Goal: Task Accomplishment & Management: Manage account settings

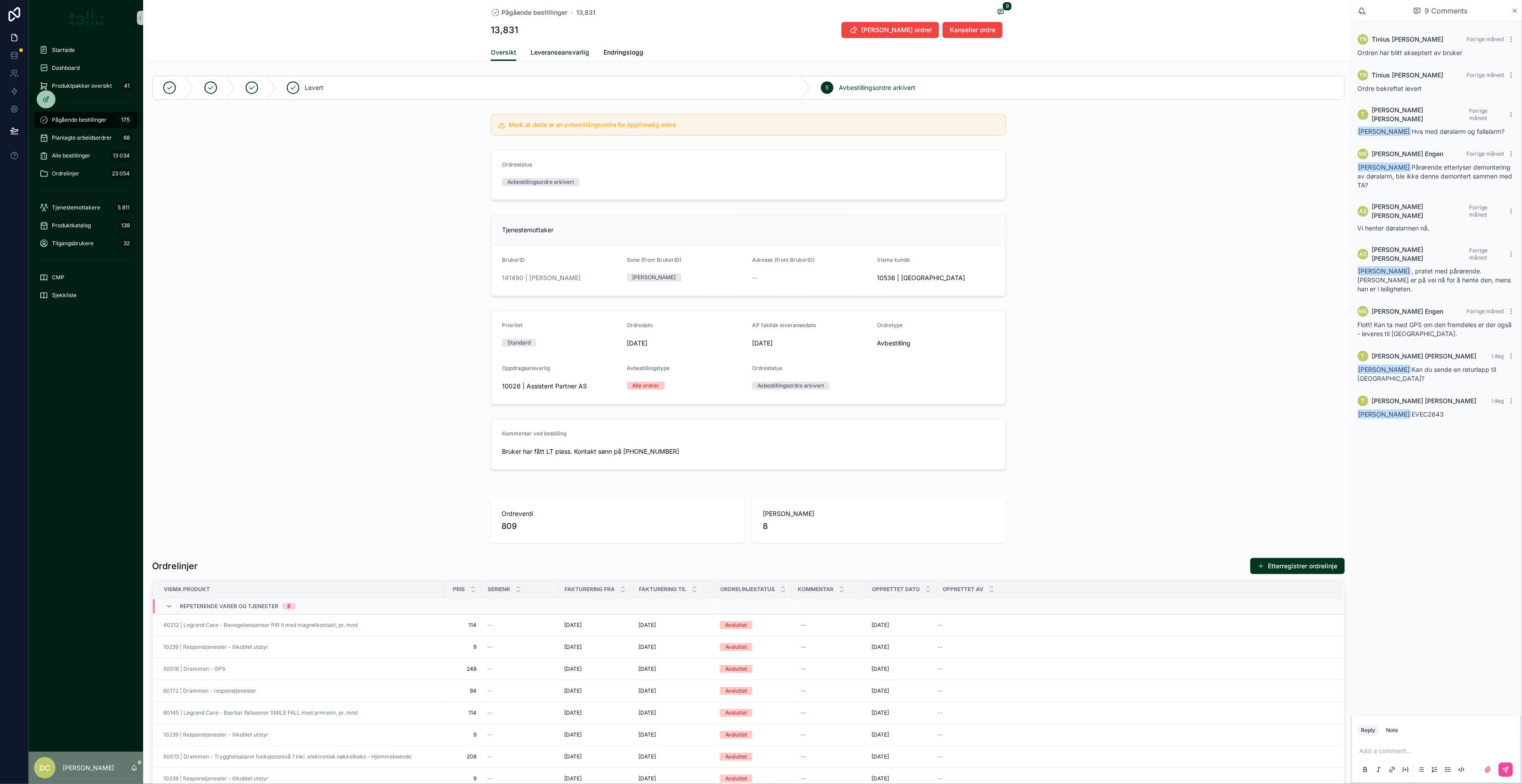
click at [531, 49] on span "Leveranseansvarlig" at bounding box center [560, 52] width 58 height 9
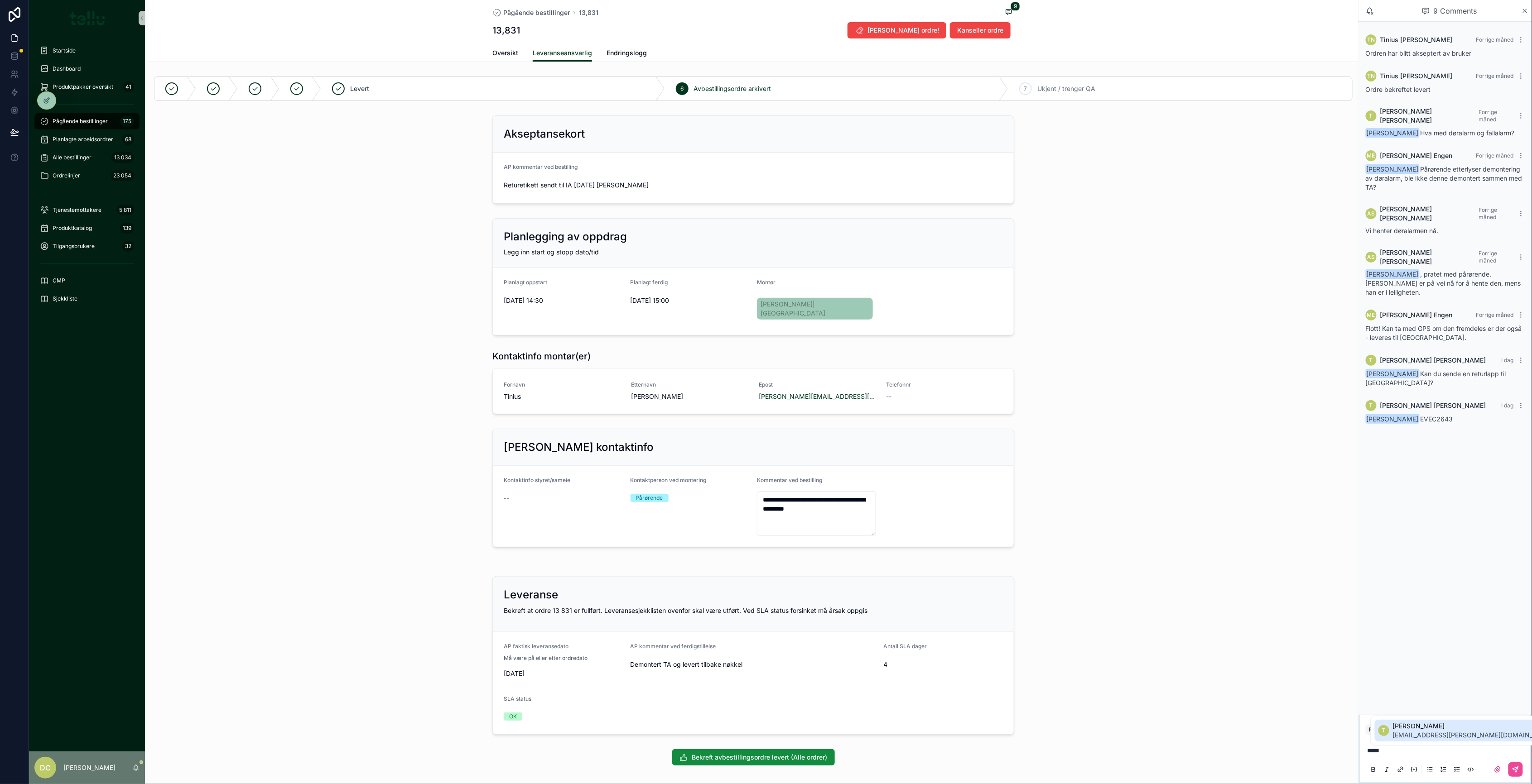
click at [1425, 731] on span "[EMAIL_ADDRESS][PERSON_NAME][DOMAIN_NAME]" at bounding box center [1473, 735] width 162 height 9
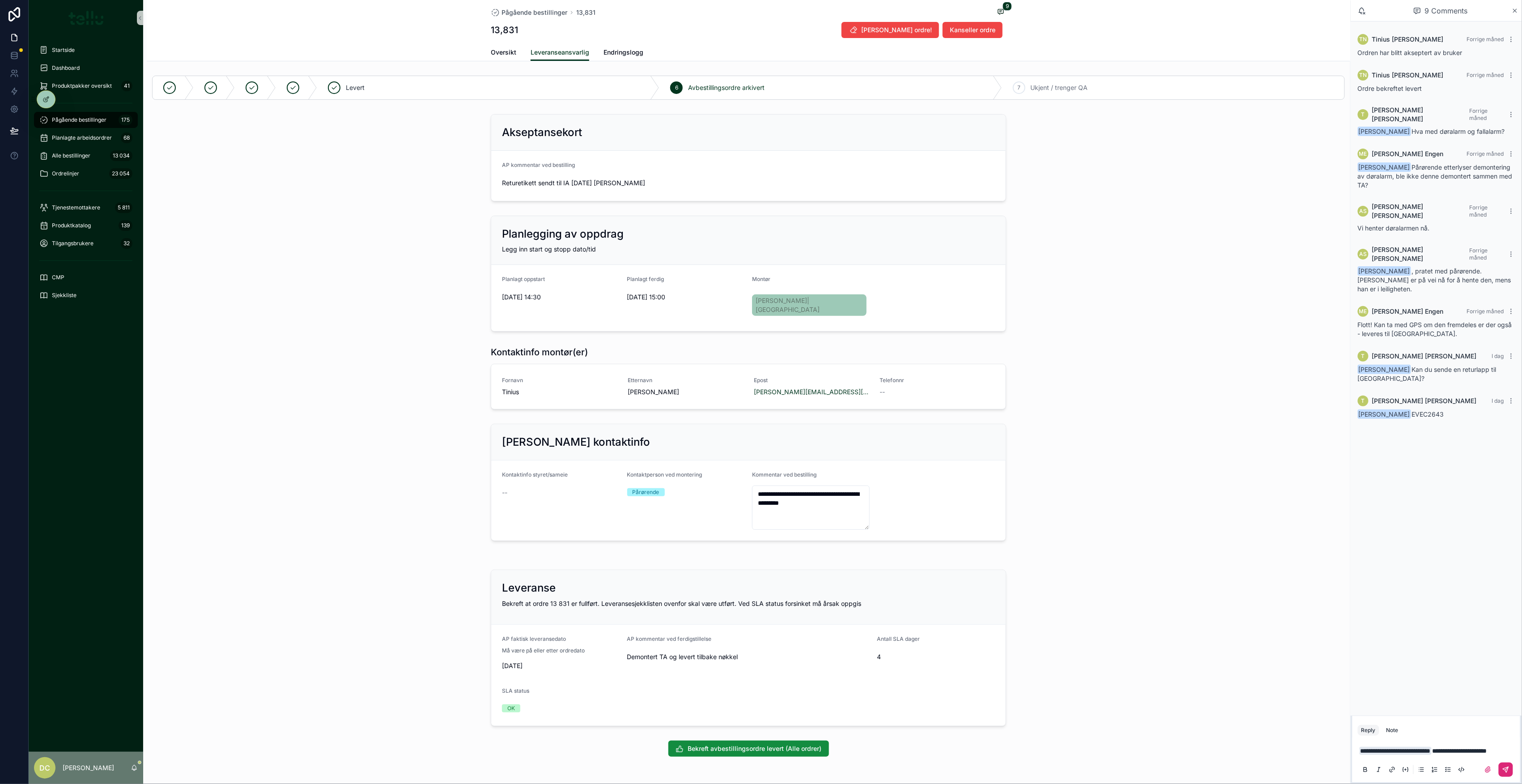
click at [1505, 770] on icon "scrollable content" at bounding box center [1505, 769] width 5 height 5
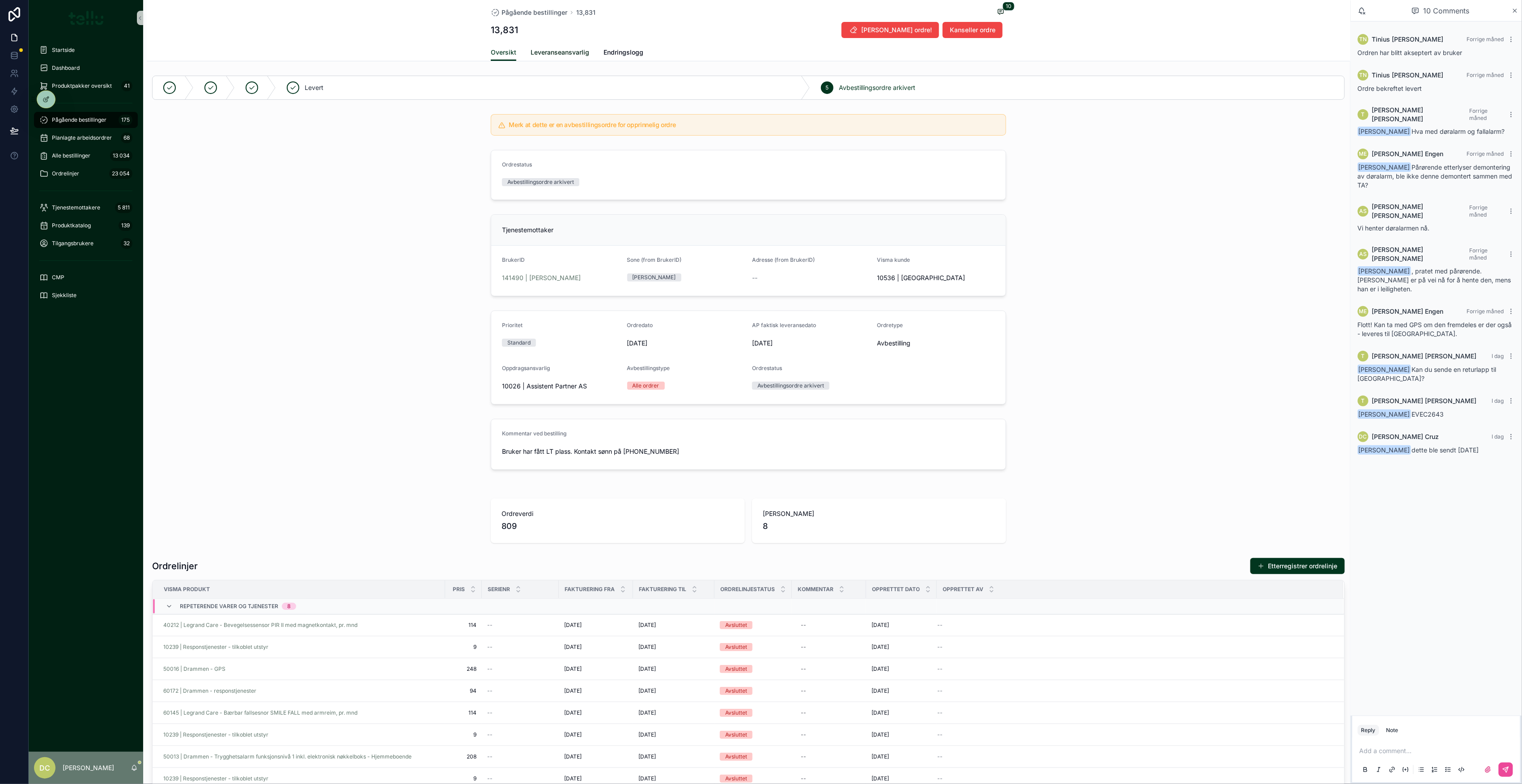
click at [554, 49] on span "Leveranseansvarlig" at bounding box center [560, 52] width 58 height 9
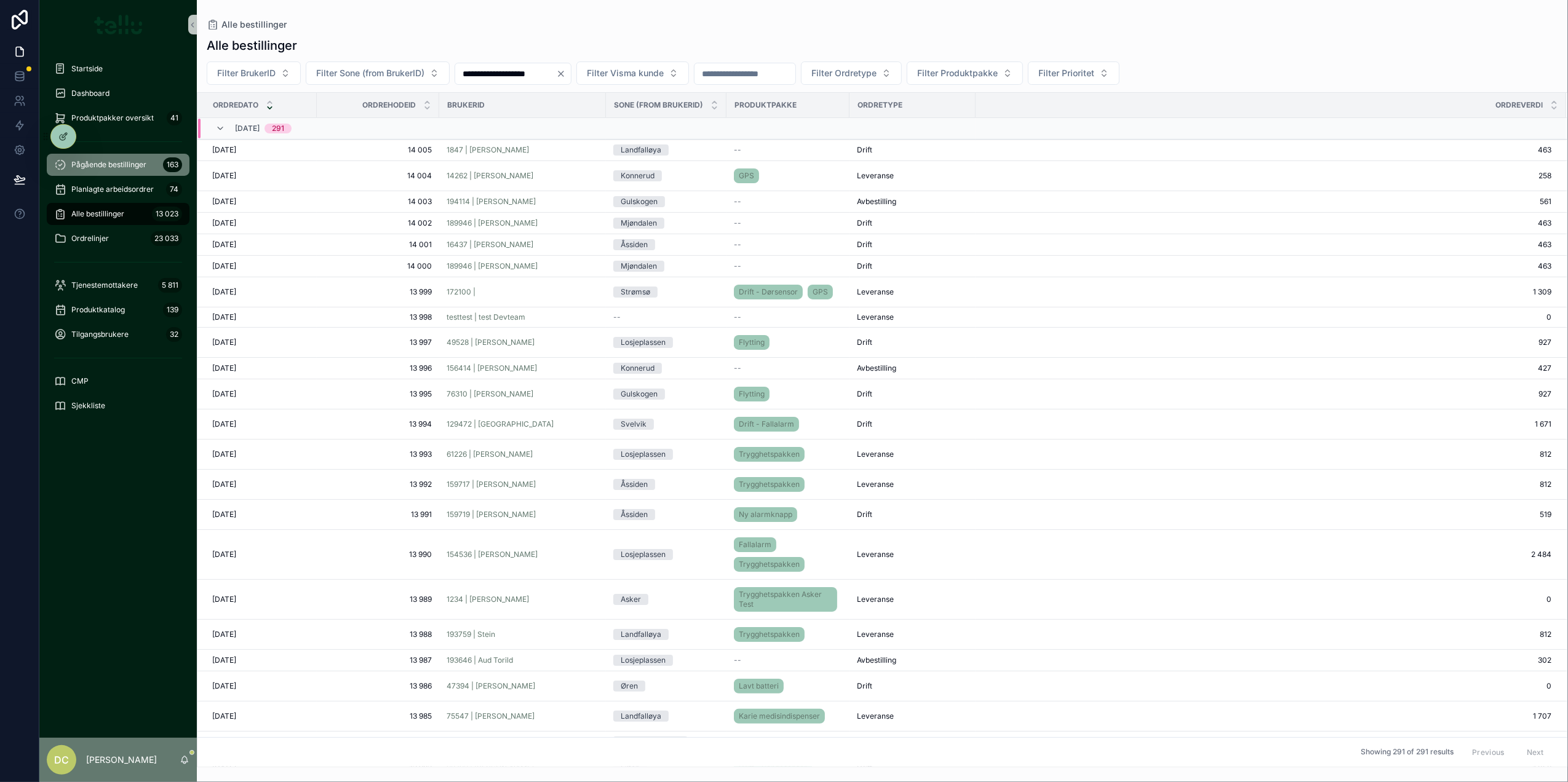
click at [99, 162] on span "Pågående bestillinger" at bounding box center [109, 165] width 75 height 10
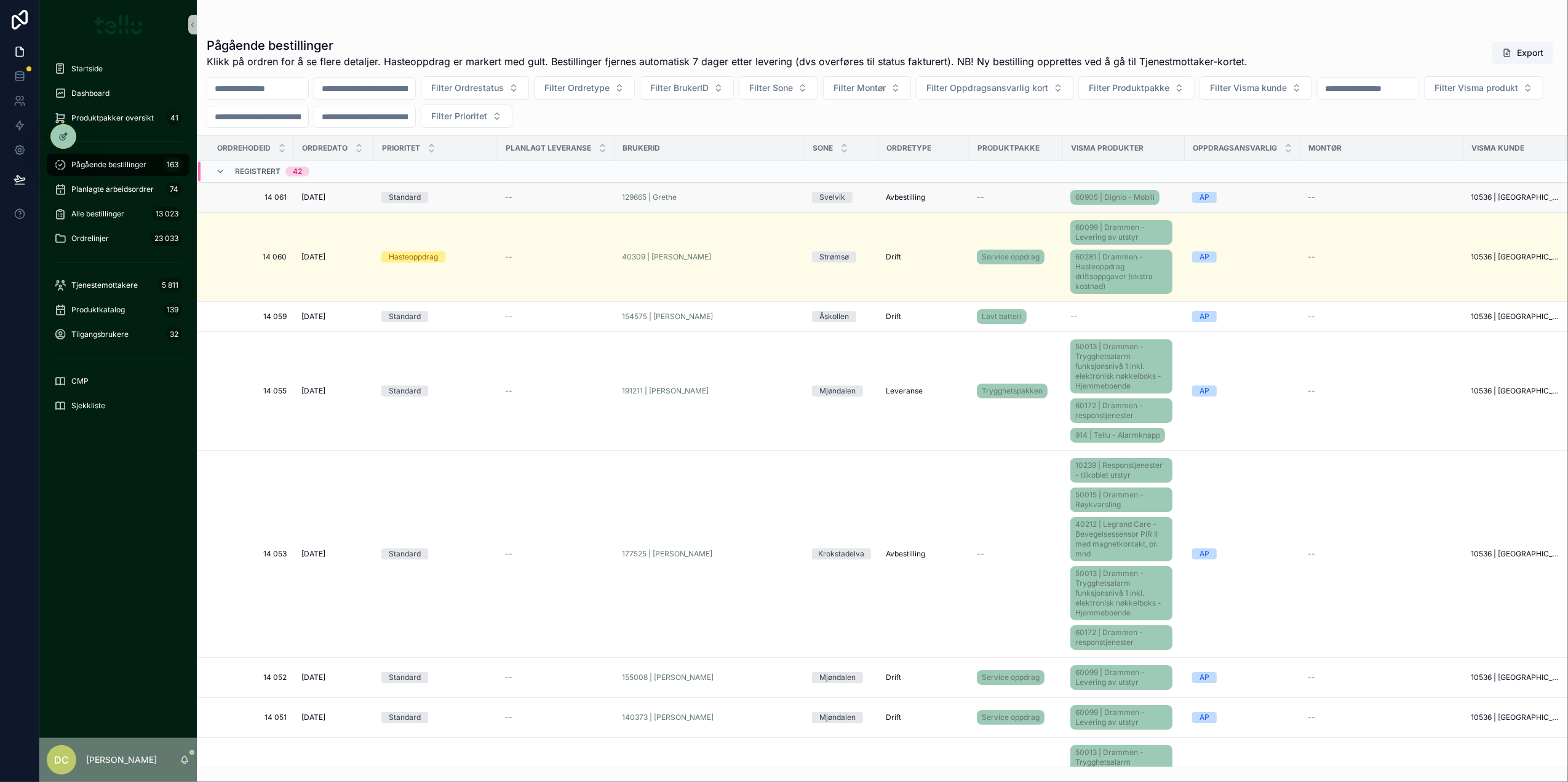
click at [474, 202] on div "Standard" at bounding box center [435, 197] width 109 height 11
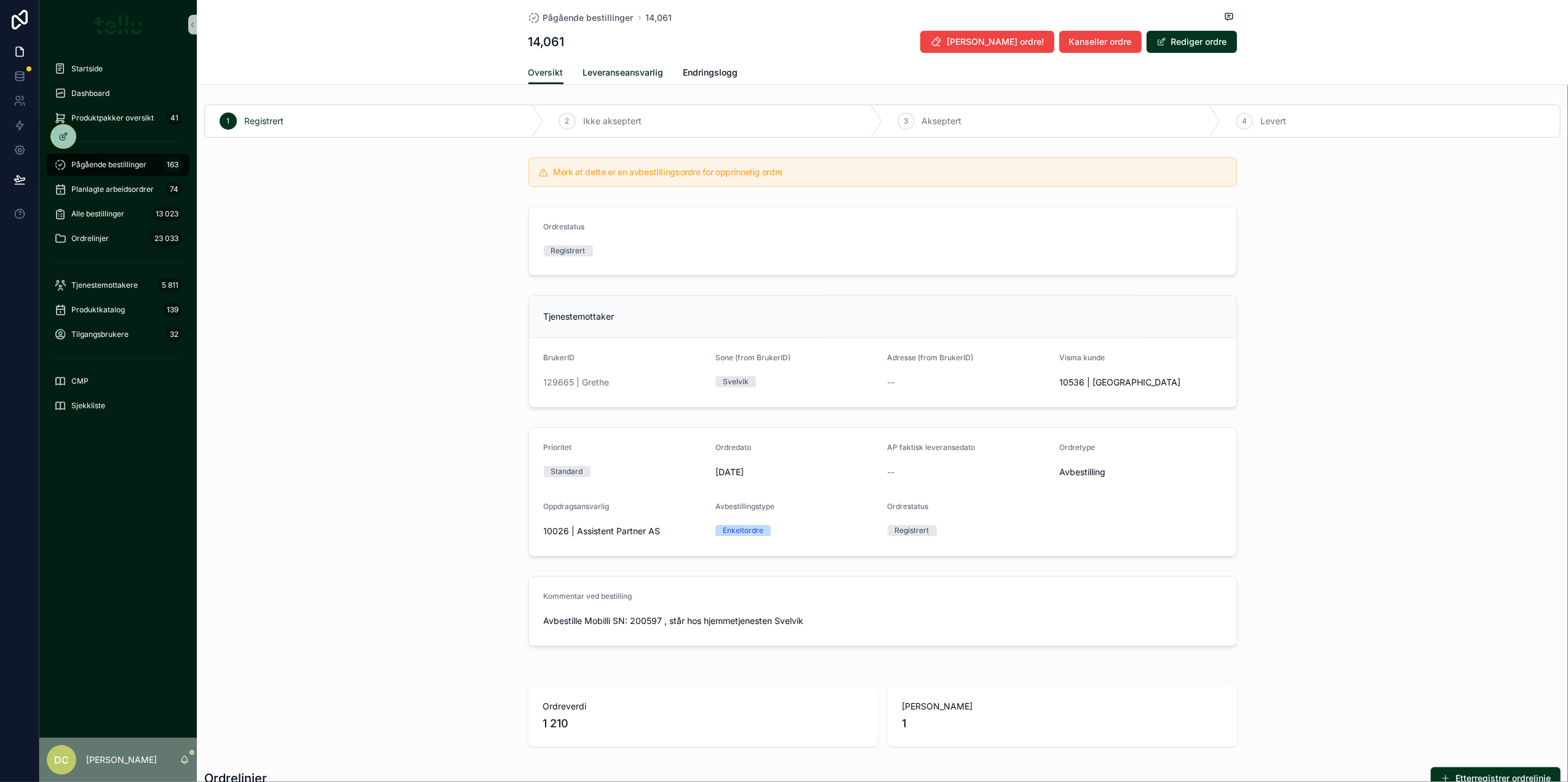
click at [601, 74] on span "Leveranseansvarlig" at bounding box center [623, 72] width 80 height 12
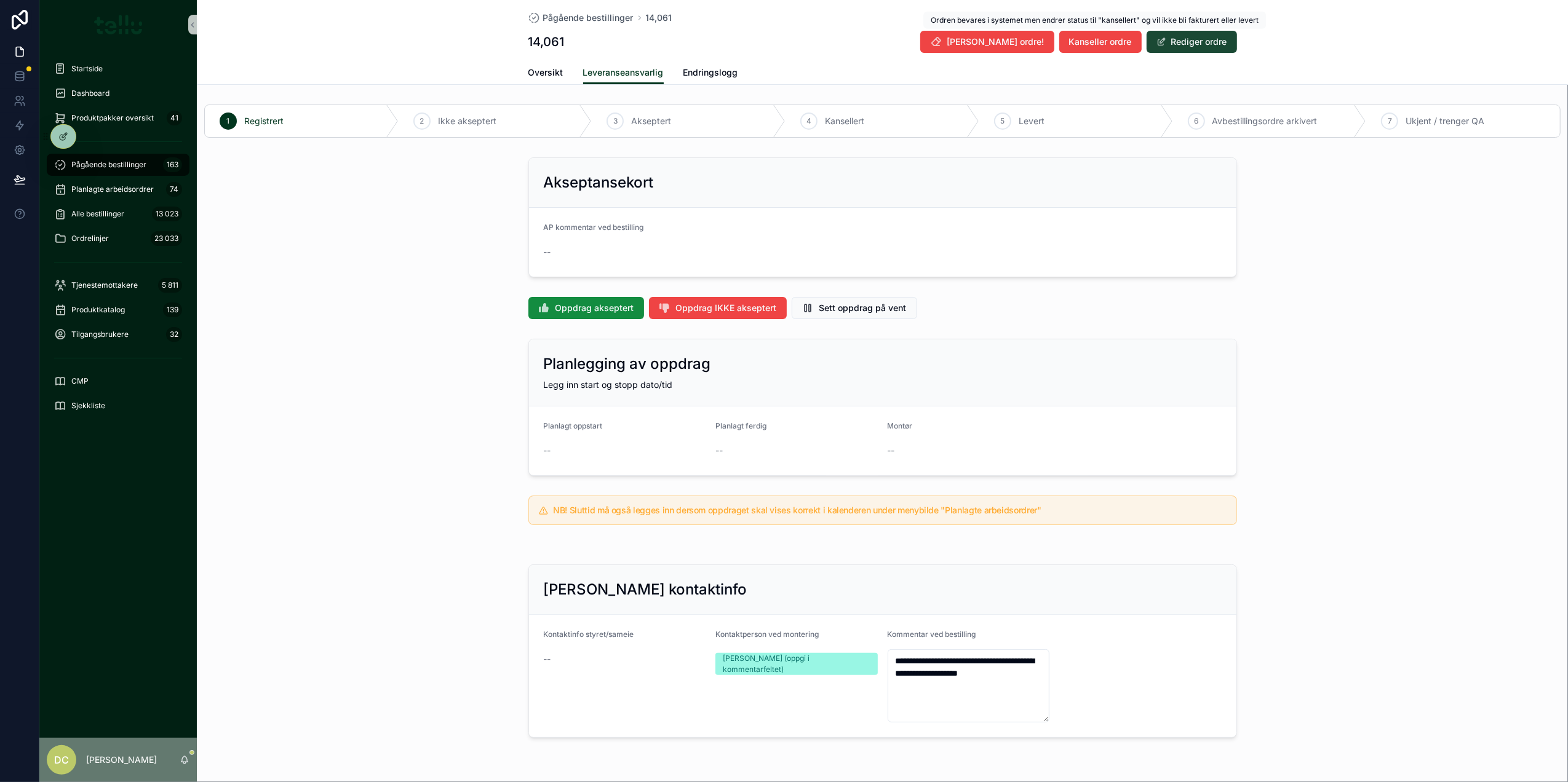
click at [1181, 33] on button "Rediger ordre" at bounding box center [1191, 41] width 90 height 22
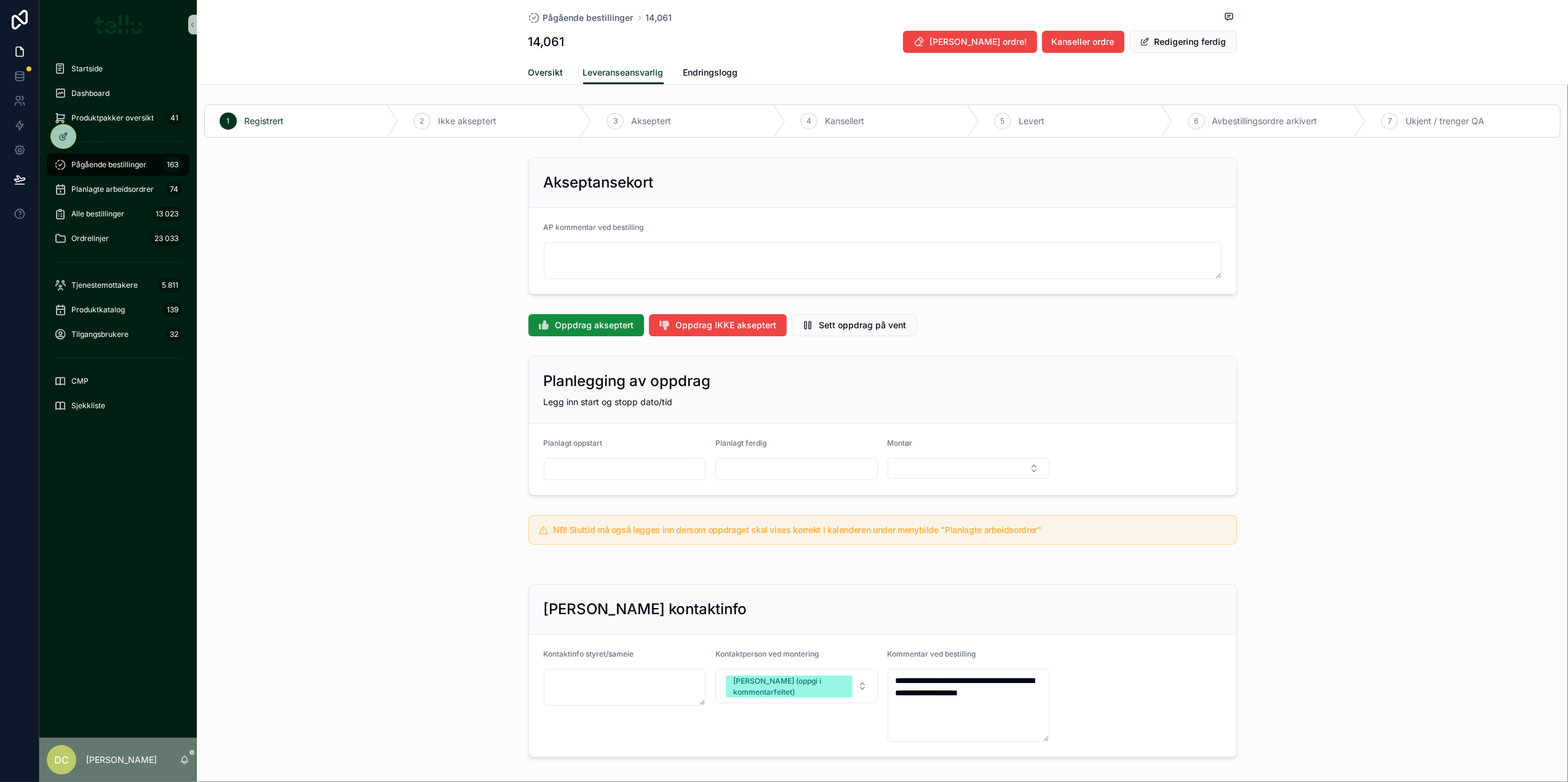
click at [529, 63] on link "Oversikt" at bounding box center [545, 74] width 35 height 24
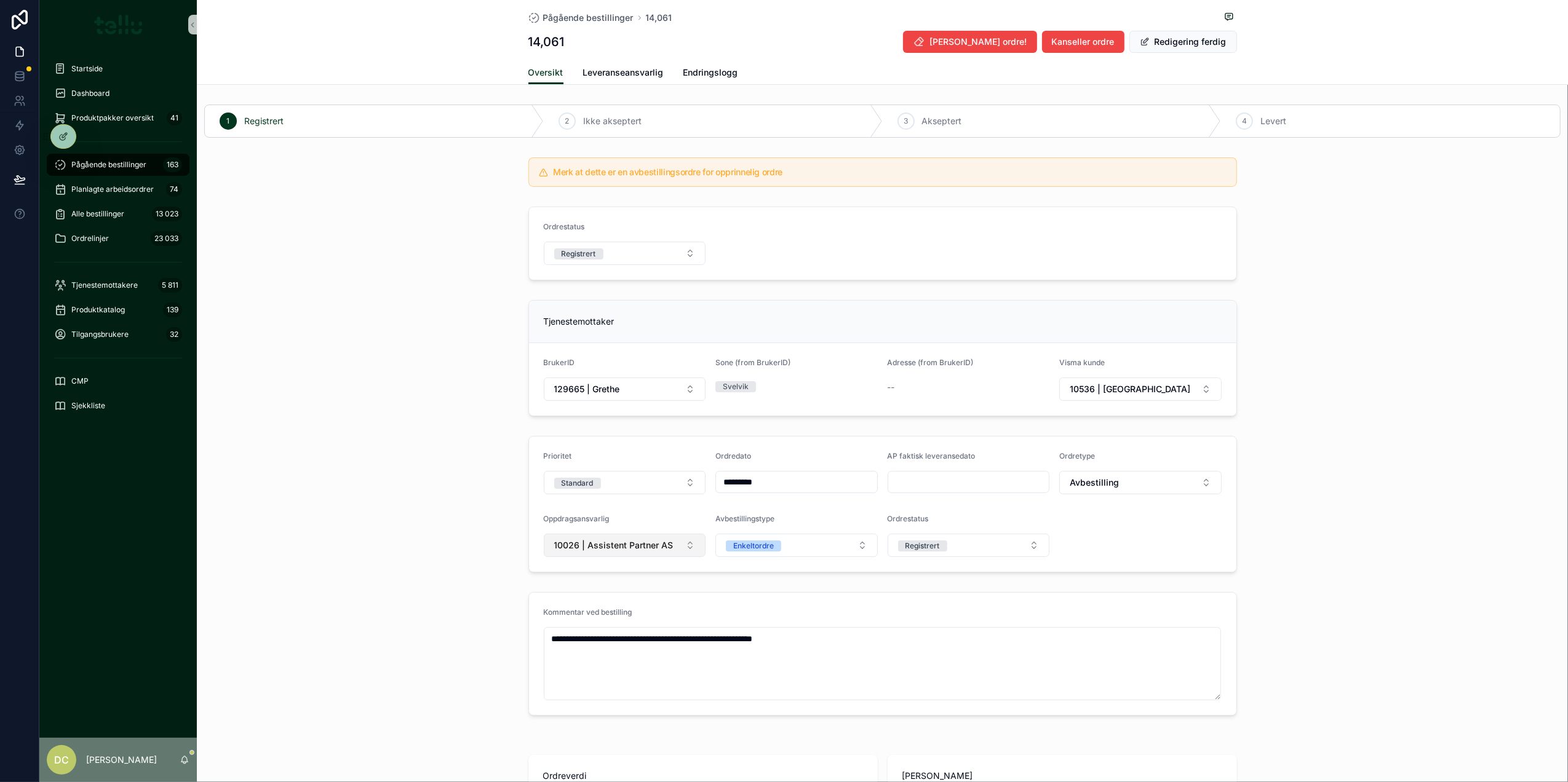
click at [690, 551] on button "10026 | Assistent Partner AS" at bounding box center [625, 545] width 162 height 24
click at [603, 686] on div "10536 | [GEOGRAPHIC_DATA]" at bounding box center [619, 678] width 156 height 19
click at [1177, 45] on button "Redigering ferdig" at bounding box center [1183, 41] width 108 height 22
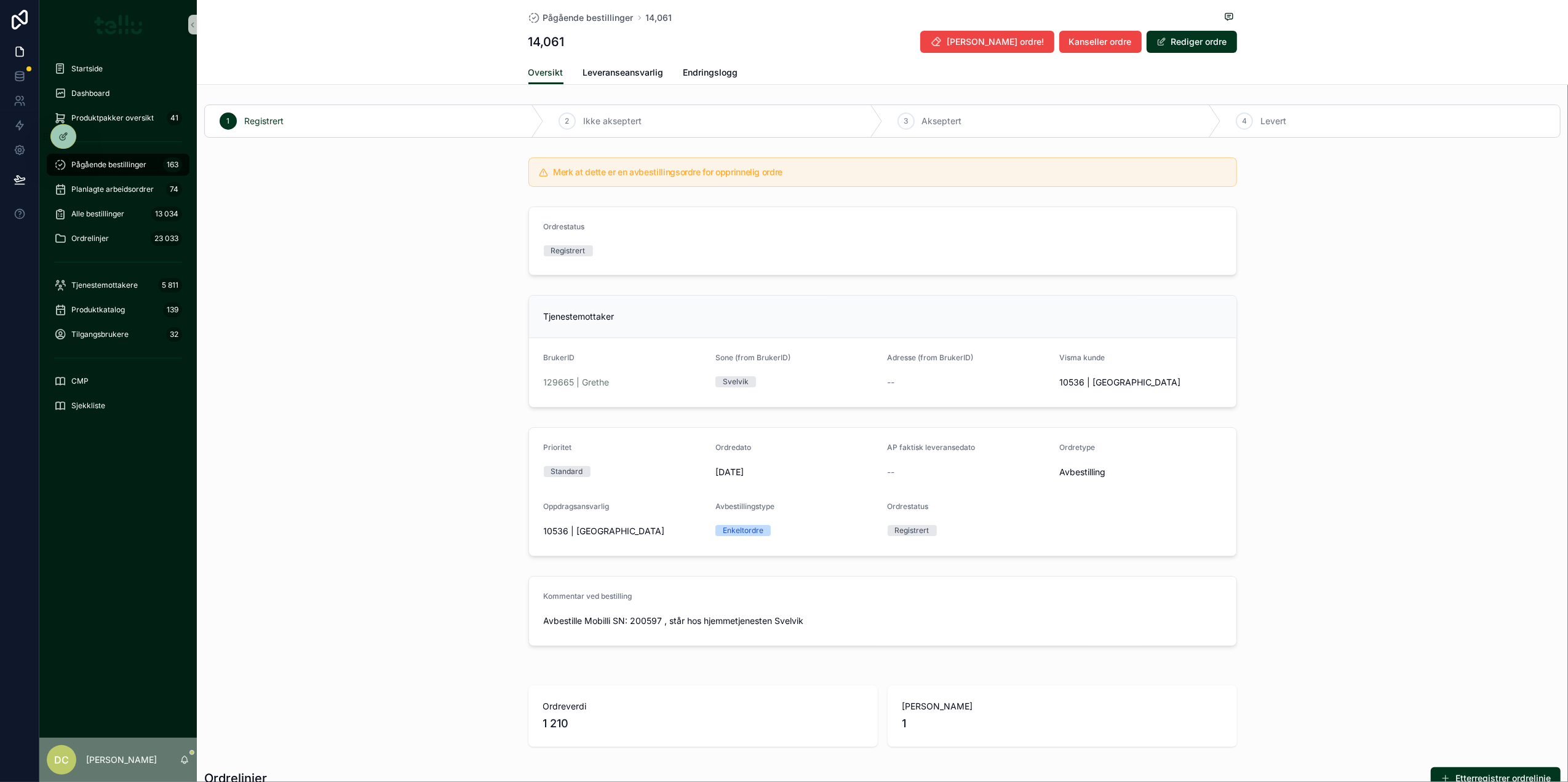
click at [628, 536] on span "10536 | [GEOGRAPHIC_DATA]" at bounding box center [604, 531] width 121 height 12
click at [1201, 53] on div "Pågående bestillinger 14,061 14,061 Slett ordre! Kanseller ordre Rediger ordre" at bounding box center [882, 30] width 708 height 61
drag, startPoint x: 1201, startPoint y: 53, endPoint x: 1197, endPoint y: 43, distance: 10.8
click at [1197, 43] on button "Rediger ordre" at bounding box center [1191, 41] width 90 height 22
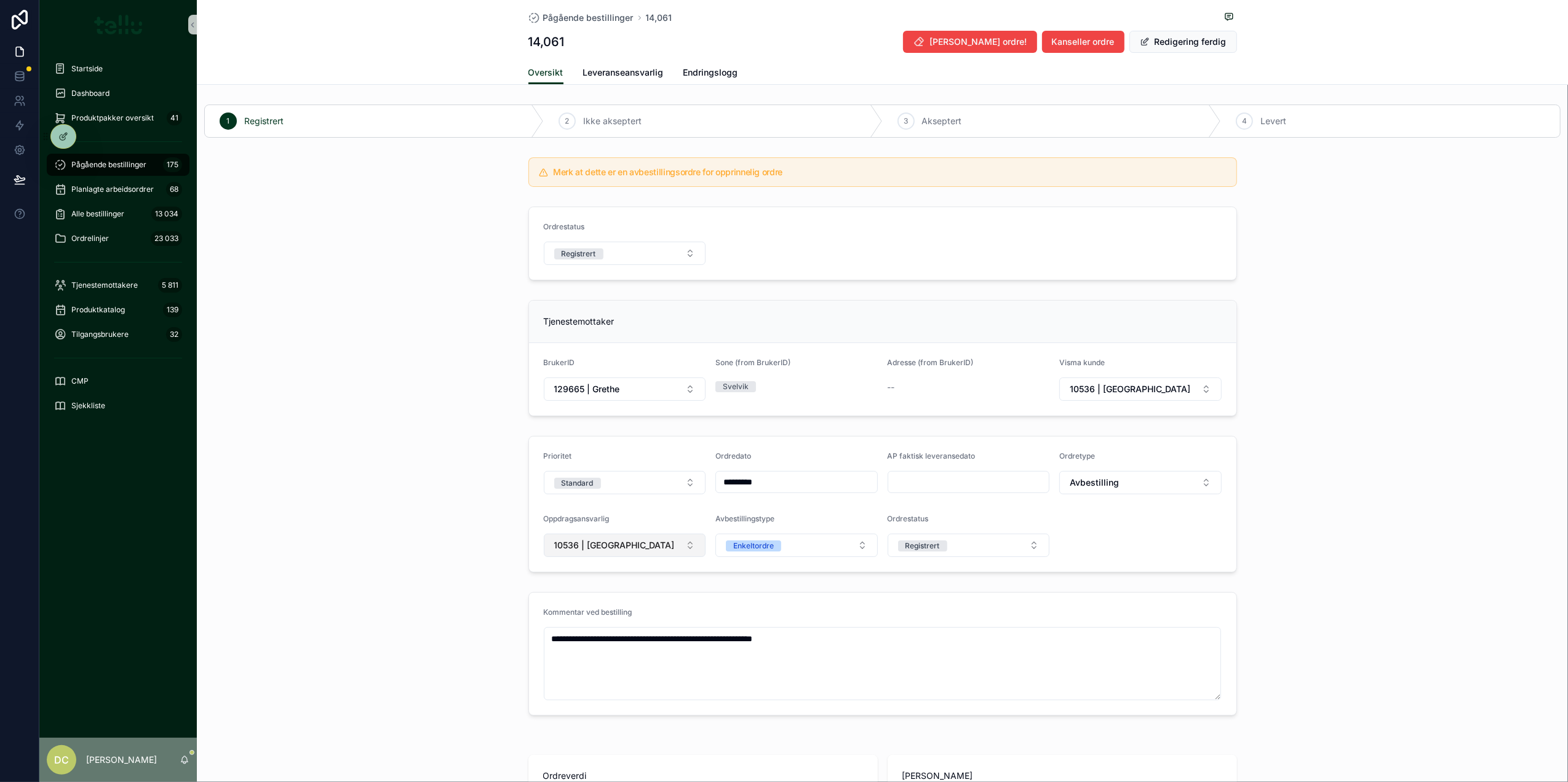
click at [678, 545] on button "10536 | [GEOGRAPHIC_DATA]" at bounding box center [625, 545] width 162 height 24
click at [603, 627] on div "| Tellu Intern" at bounding box center [619, 619] width 156 height 19
click at [1185, 39] on button "Redigering ferdig" at bounding box center [1183, 41] width 108 height 22
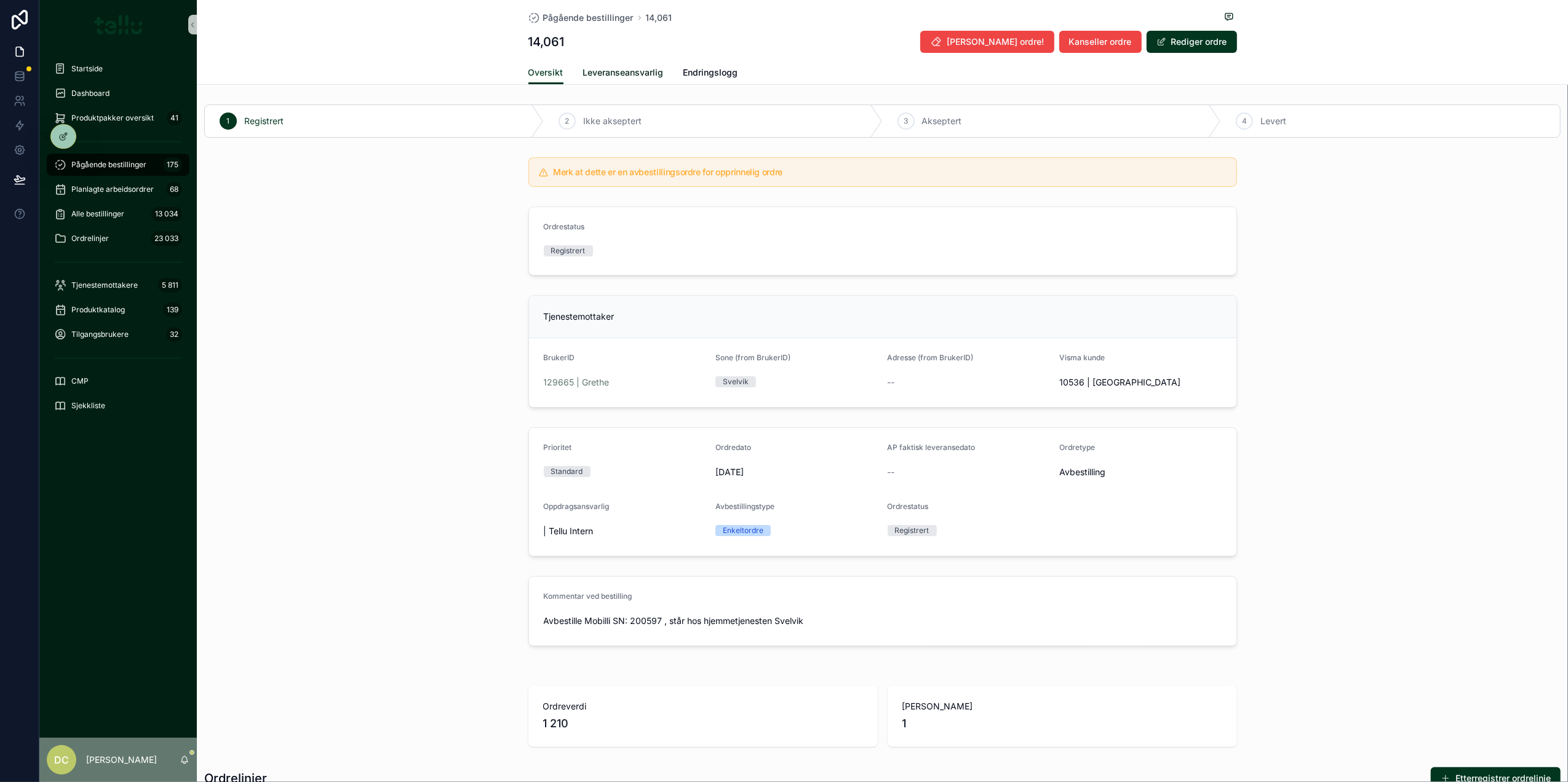
click at [598, 72] on span "Leveranseansvarlig" at bounding box center [623, 72] width 80 height 12
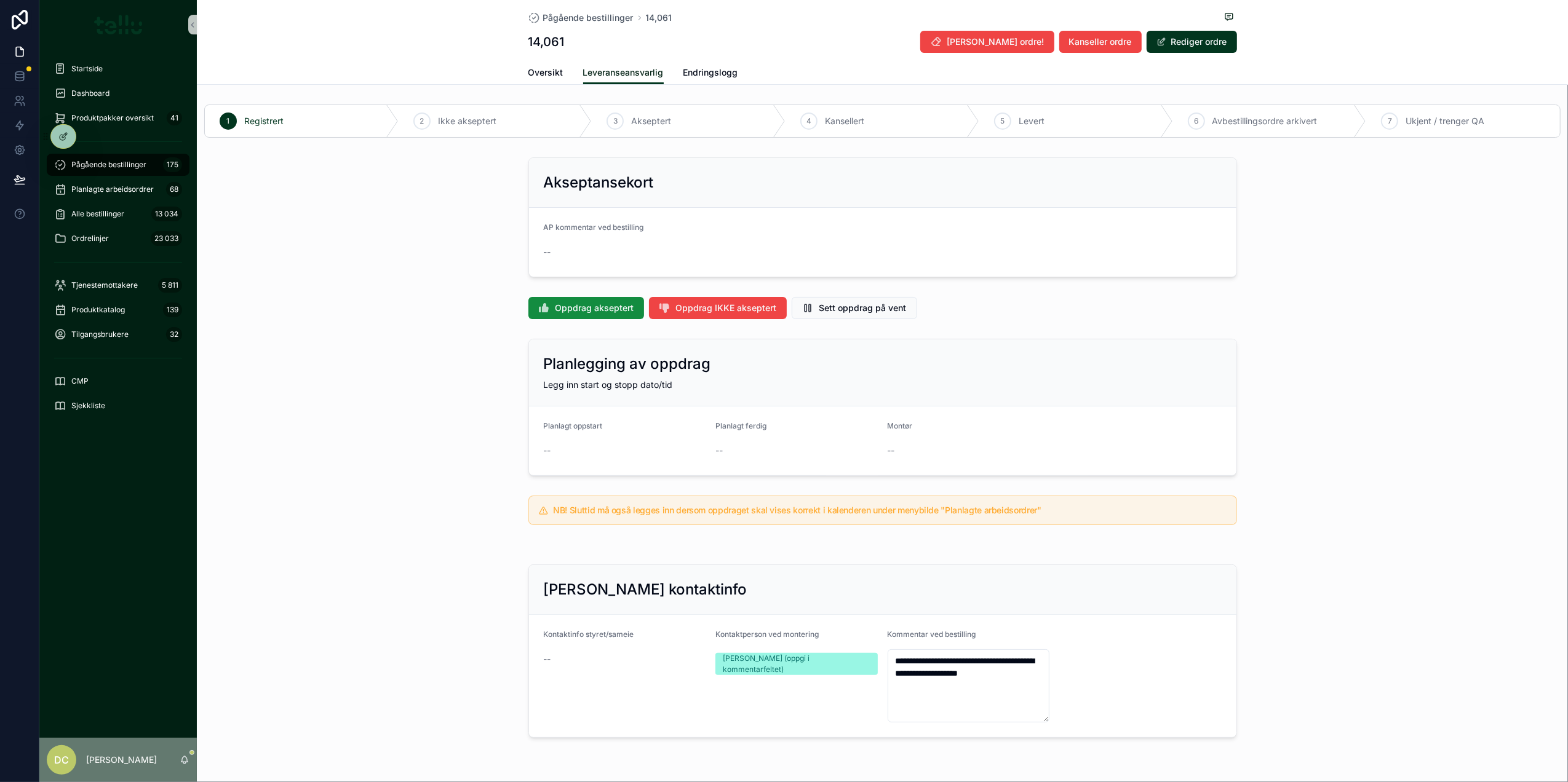
scroll to position [62, 0]
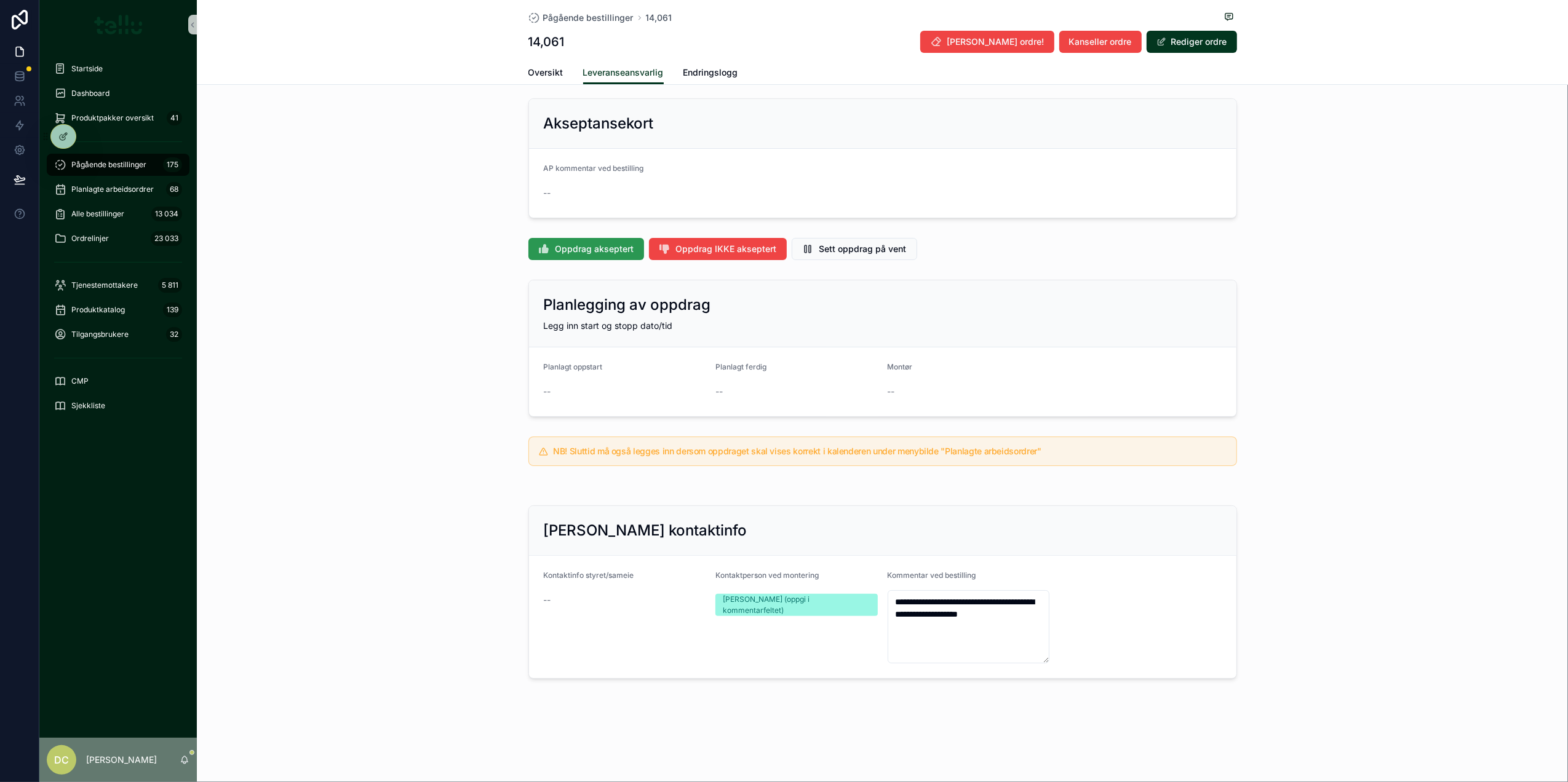
click at [604, 246] on span "Oppdrag akseptert" at bounding box center [595, 248] width 79 height 12
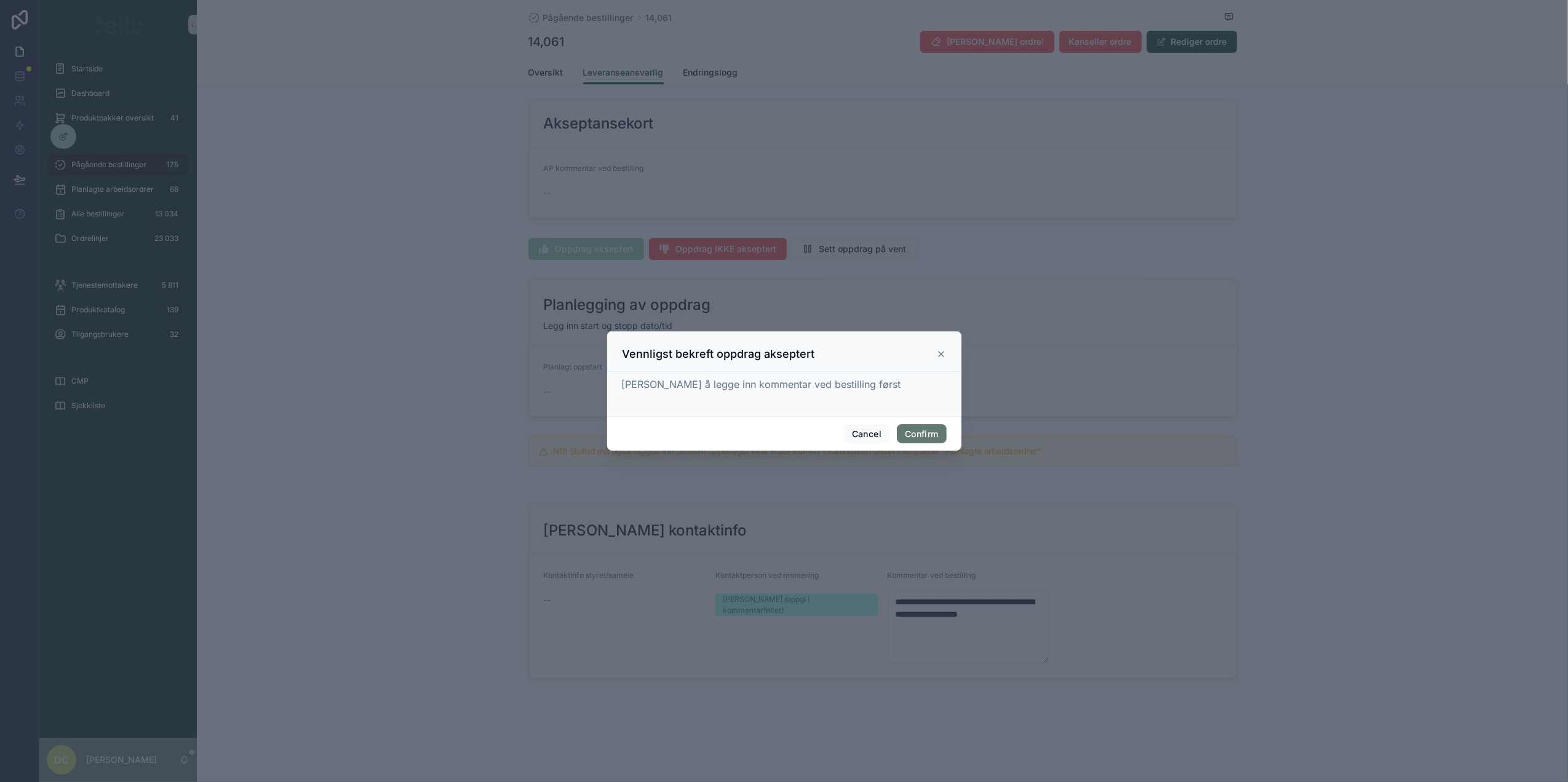
click at [918, 433] on button "Confirm" at bounding box center [921, 434] width 50 height 19
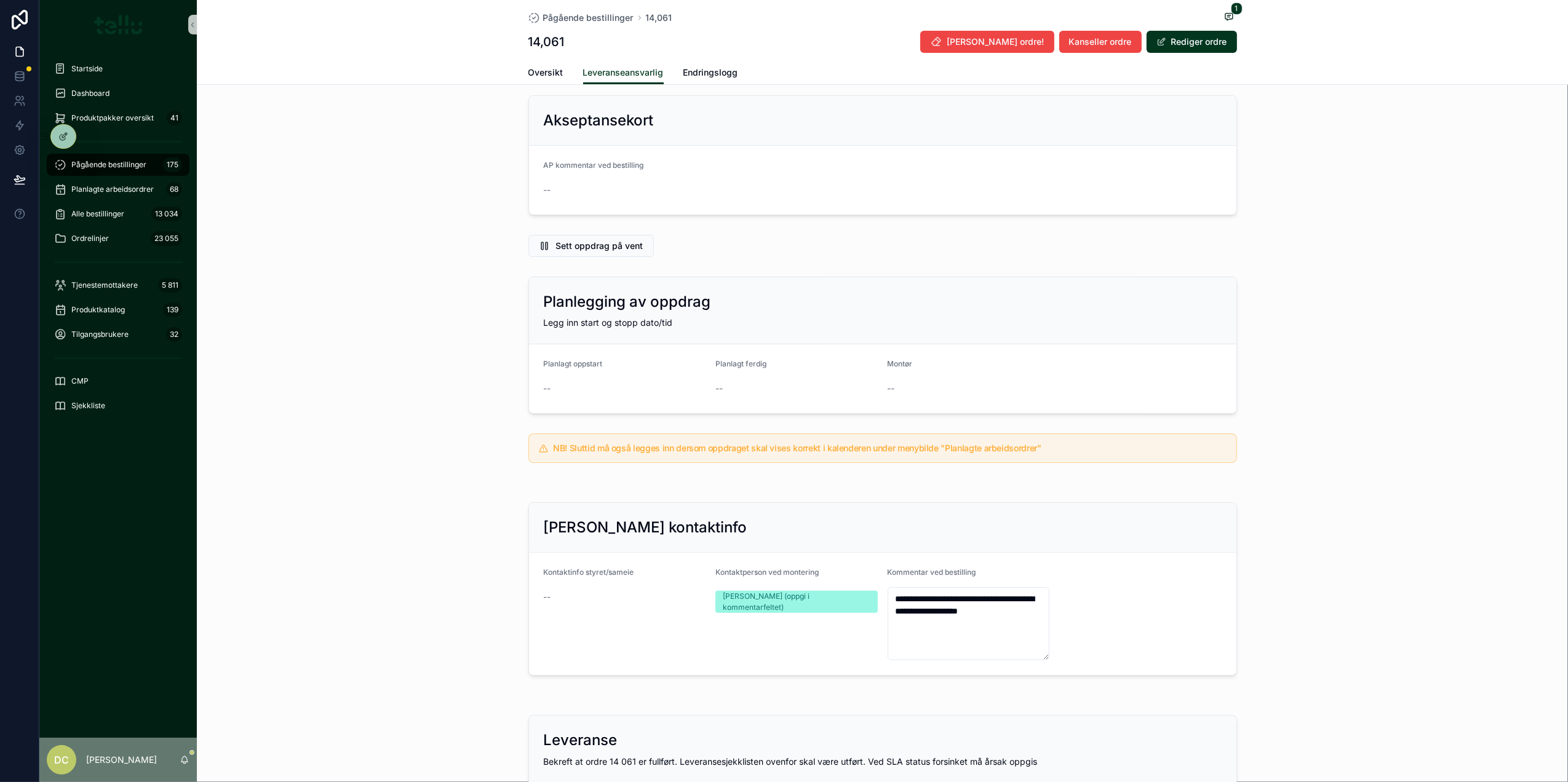
click at [93, 163] on span "Pågående bestillinger" at bounding box center [109, 165] width 75 height 10
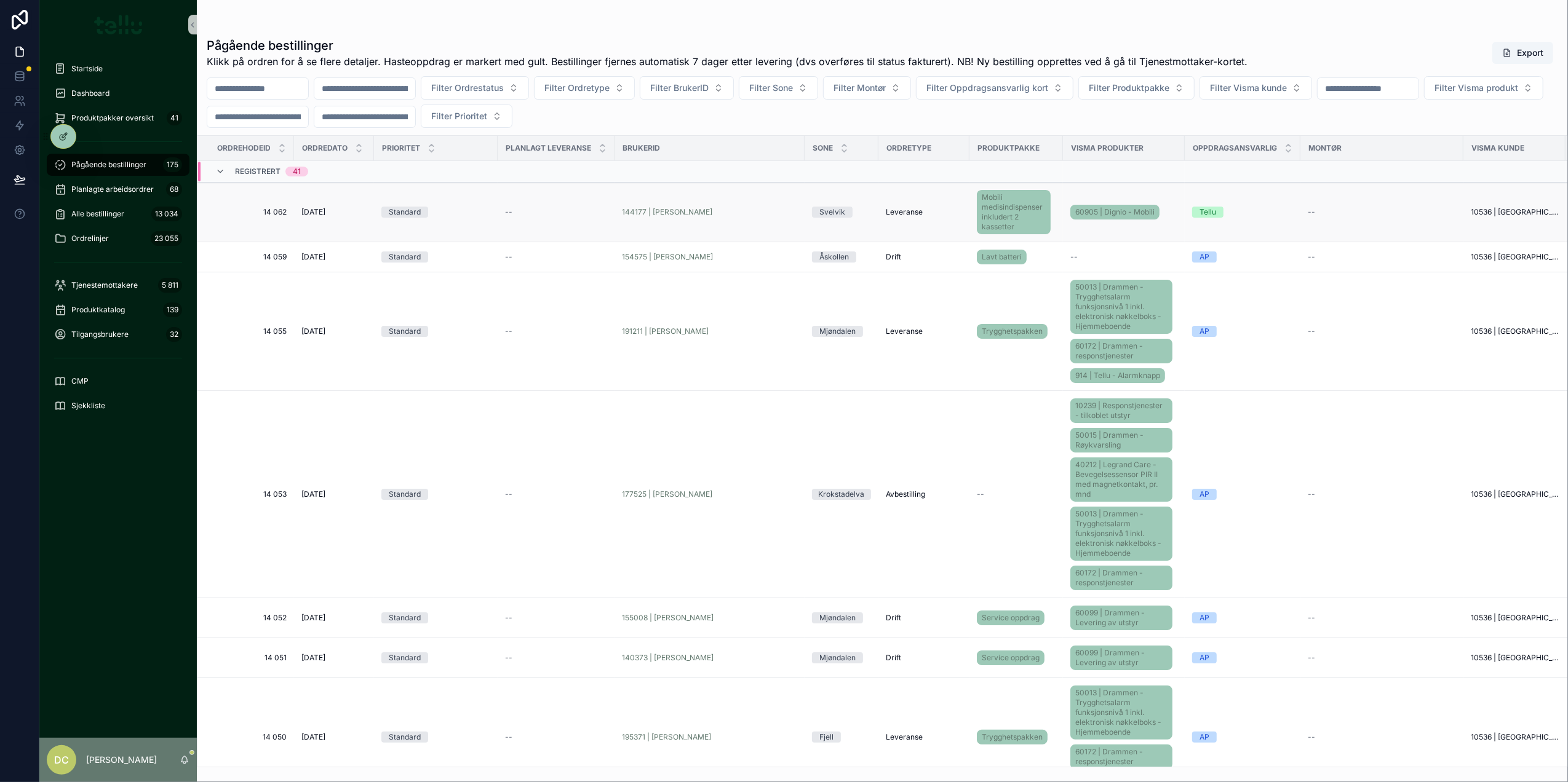
click at [470, 214] on div "Standard" at bounding box center [435, 212] width 109 height 11
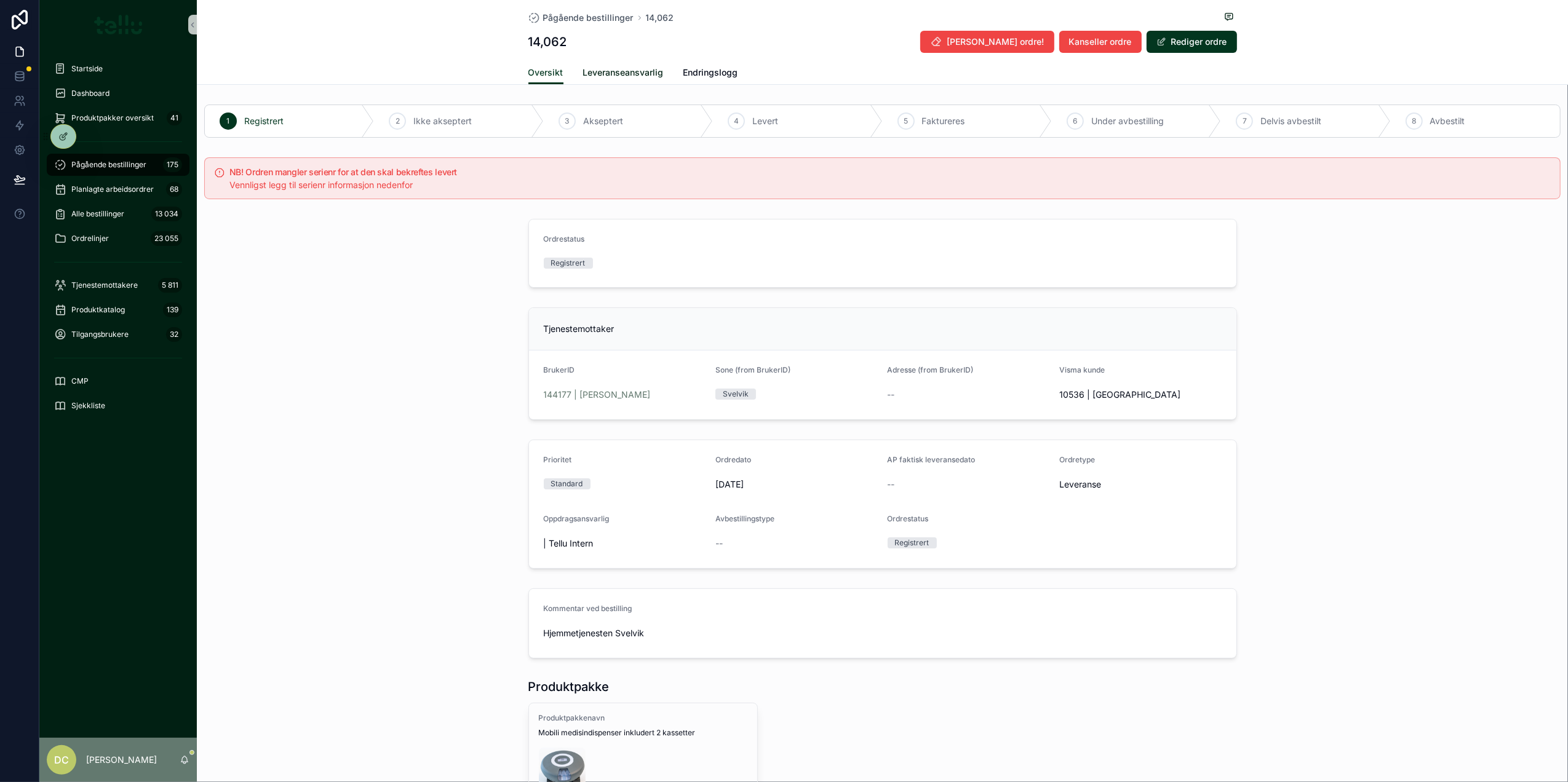
click at [596, 70] on span "Leveranseansvarlig" at bounding box center [623, 72] width 80 height 12
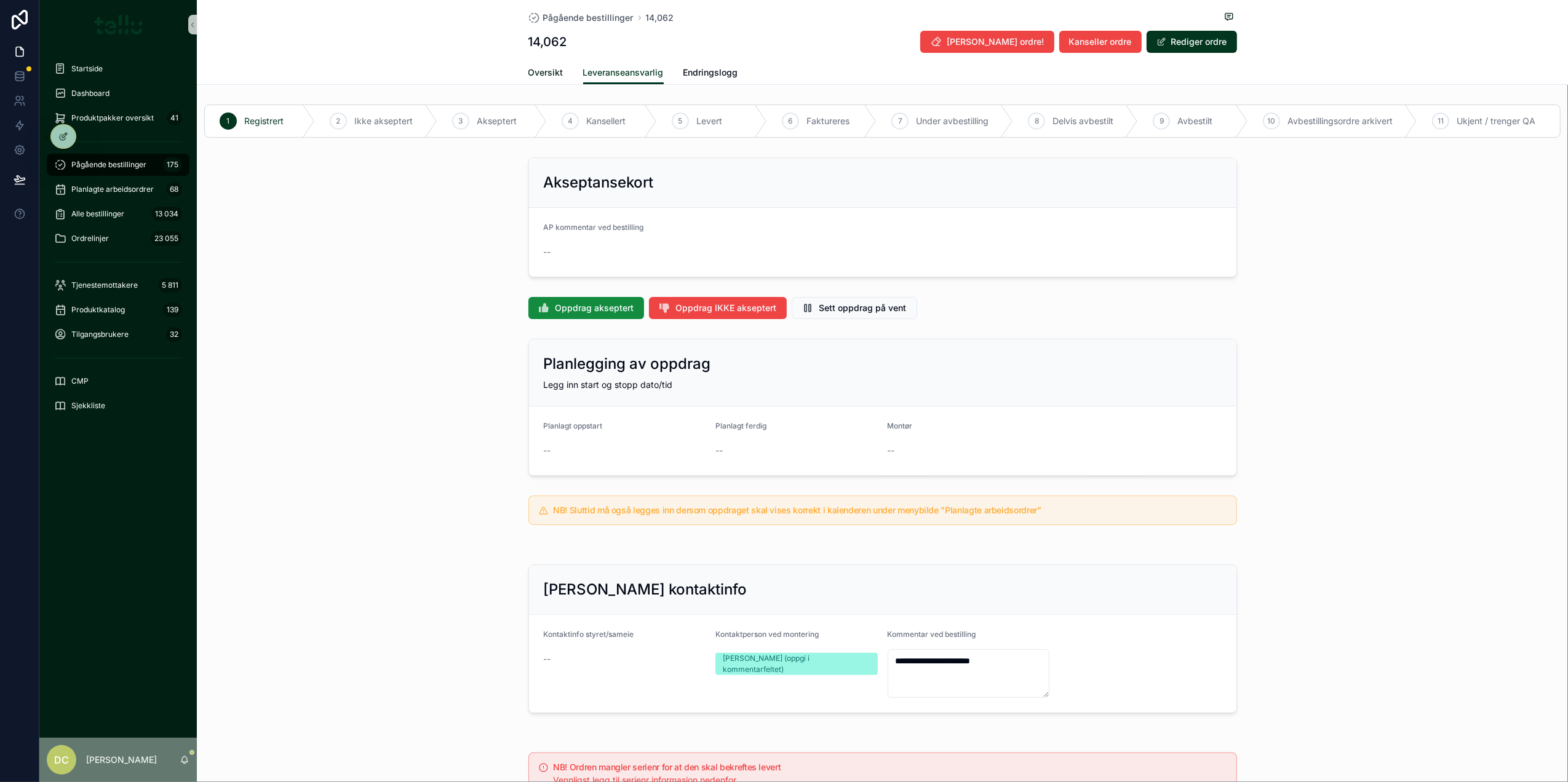
click at [549, 70] on span "Oversikt" at bounding box center [545, 72] width 35 height 12
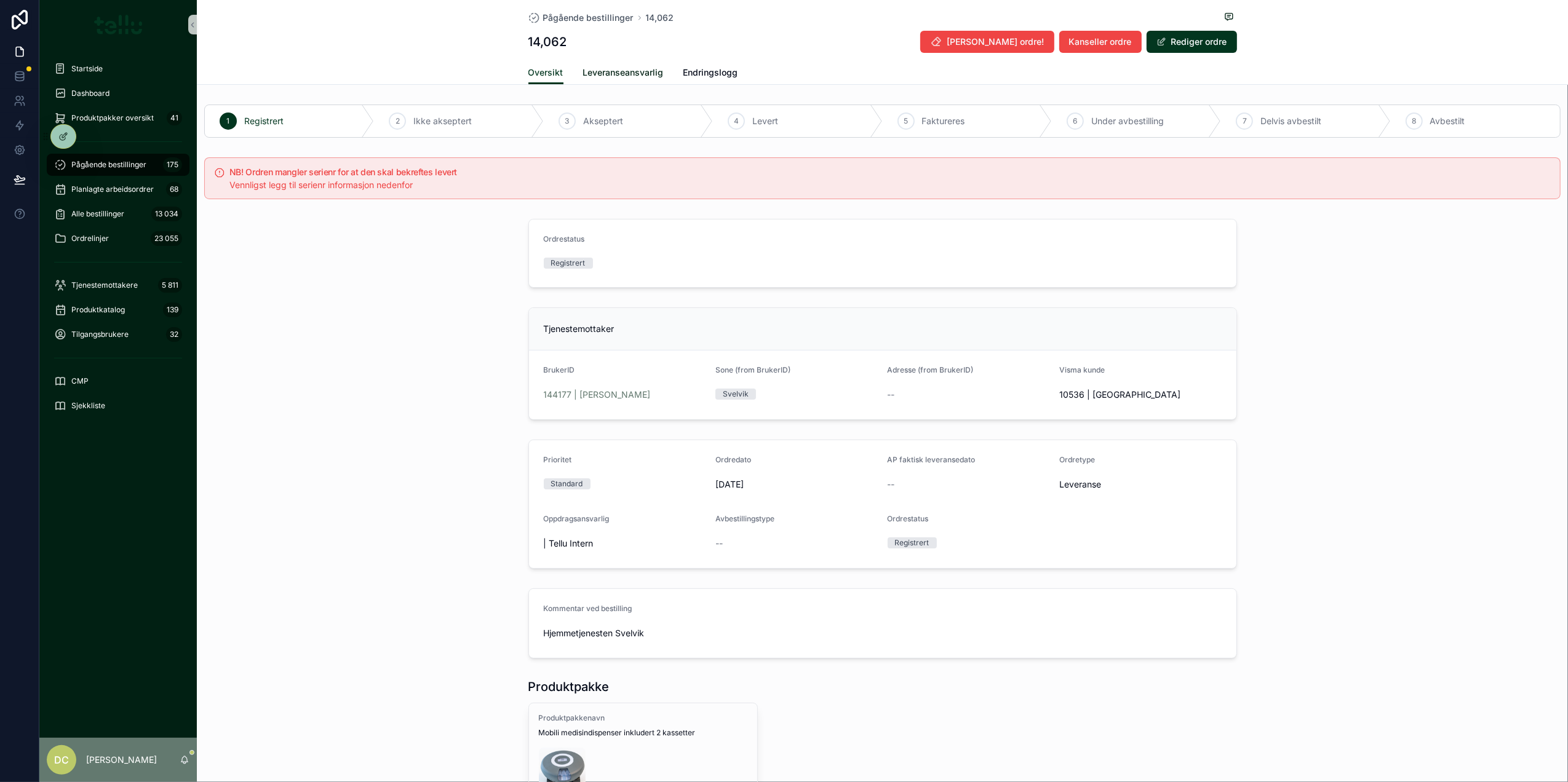
click at [596, 69] on span "Leveranseansvarlig" at bounding box center [623, 72] width 80 height 12
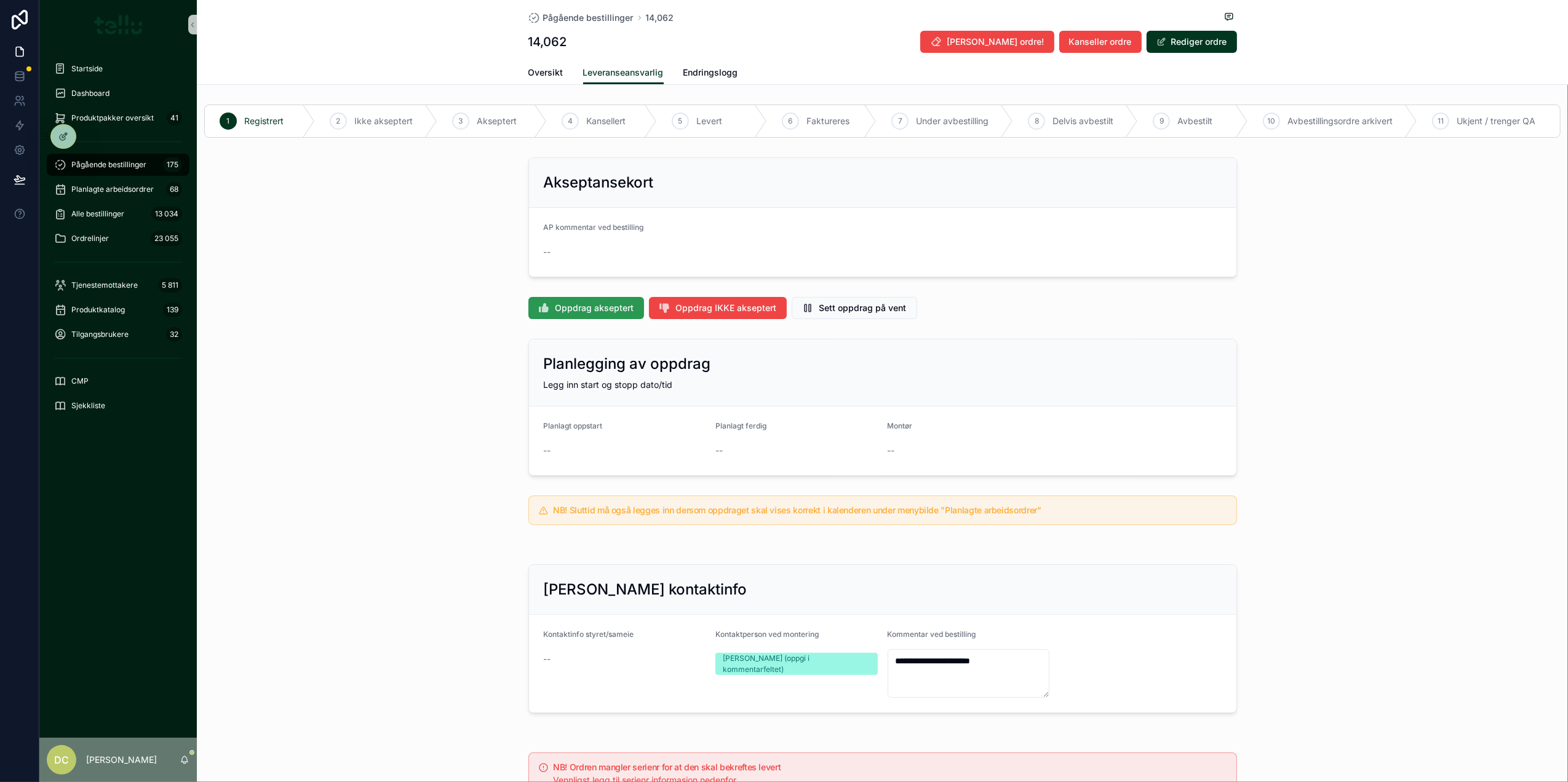
click at [596, 310] on span "Oppdrag akseptert" at bounding box center [595, 308] width 79 height 12
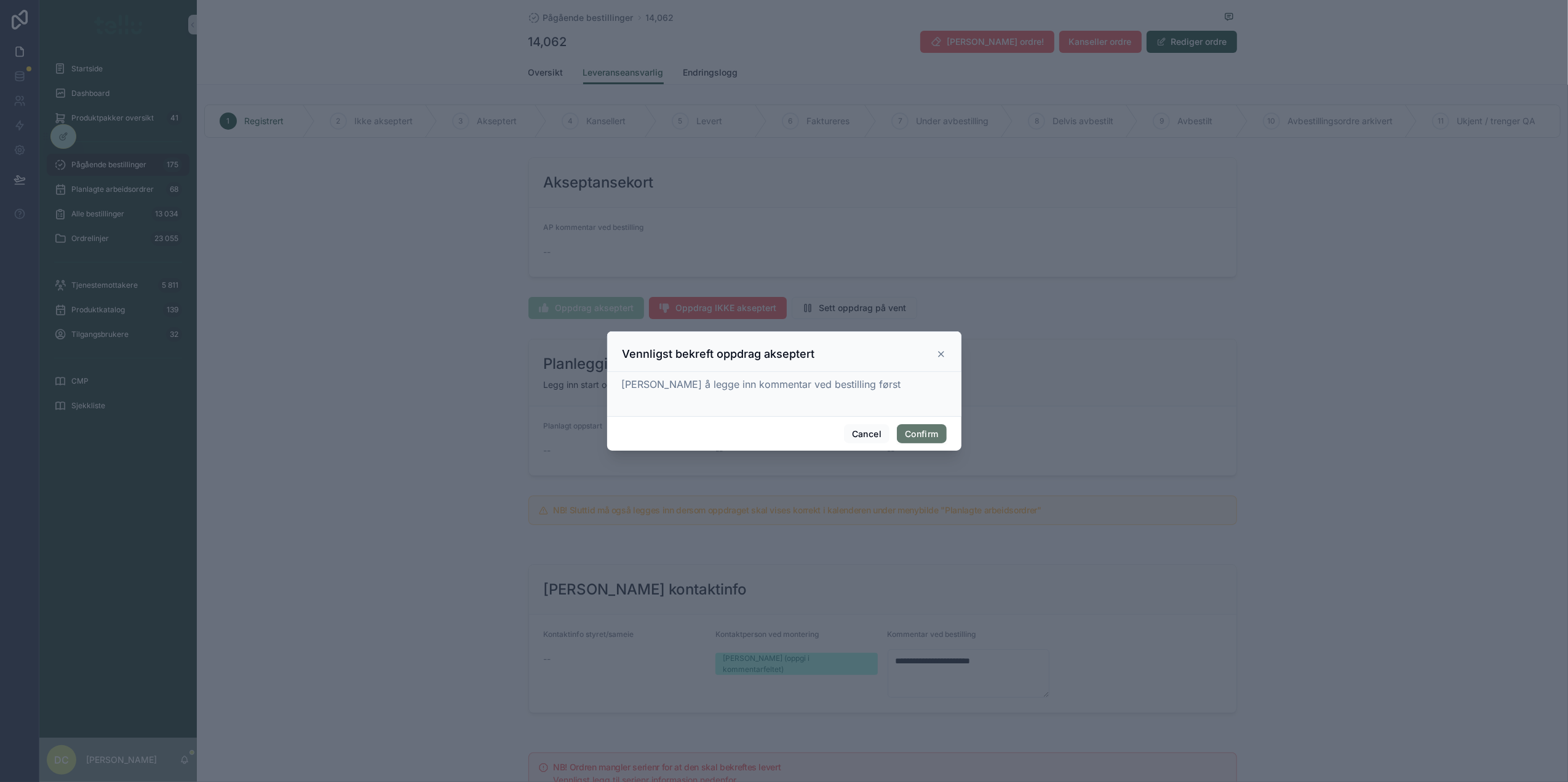
click at [925, 437] on button "Confirm" at bounding box center [921, 434] width 50 height 19
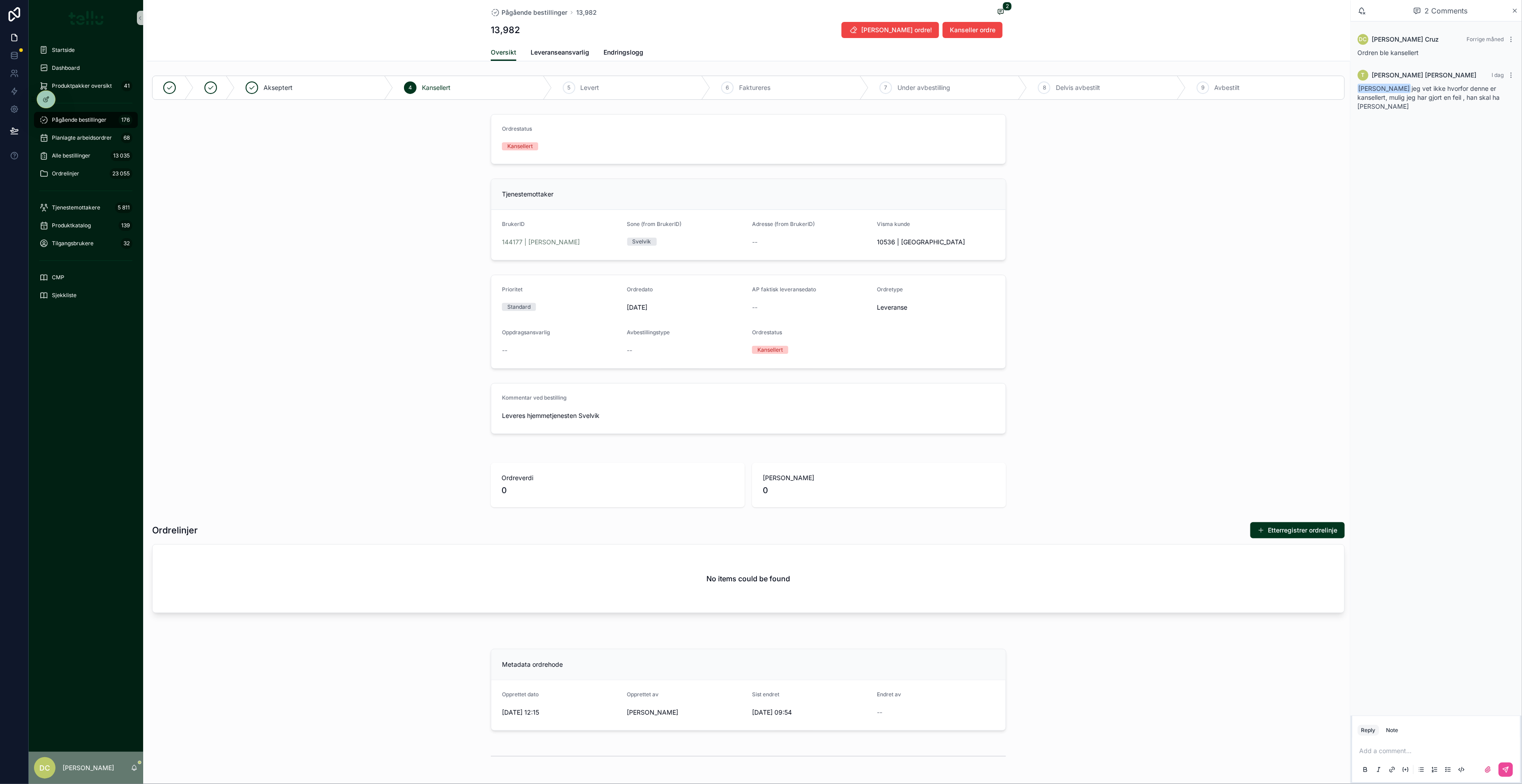
click at [522, 249] on div "144177 | [PERSON_NAME]" at bounding box center [561, 242] width 118 height 14
click at [527, 245] on span "144177 | [PERSON_NAME]" at bounding box center [541, 242] width 78 height 9
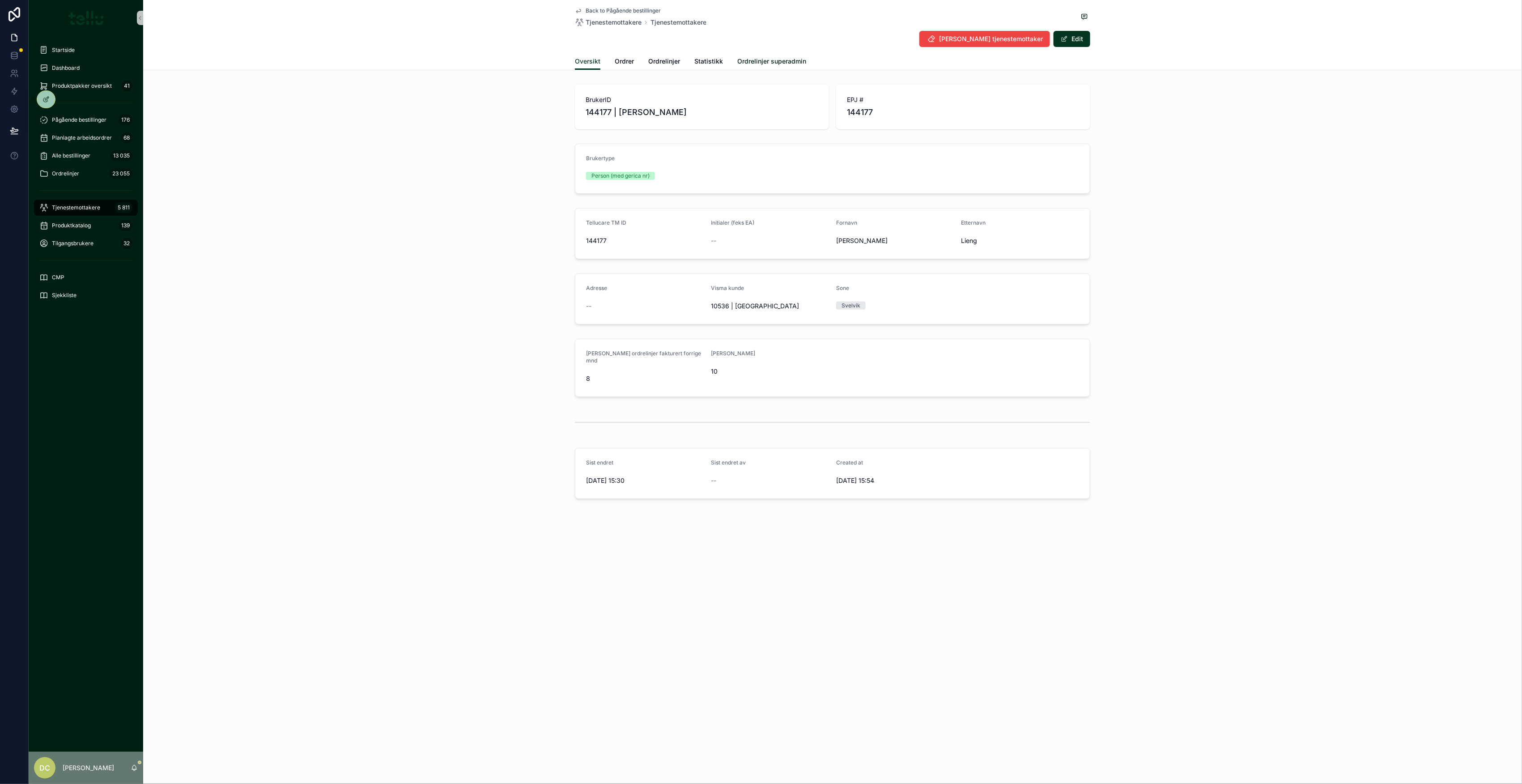
click at [752, 57] on span "Ordrelinjer superadmin" at bounding box center [772, 61] width 69 height 9
click at [1079, 14] on span "scrollable content" at bounding box center [1085, 17] width 12 height 10
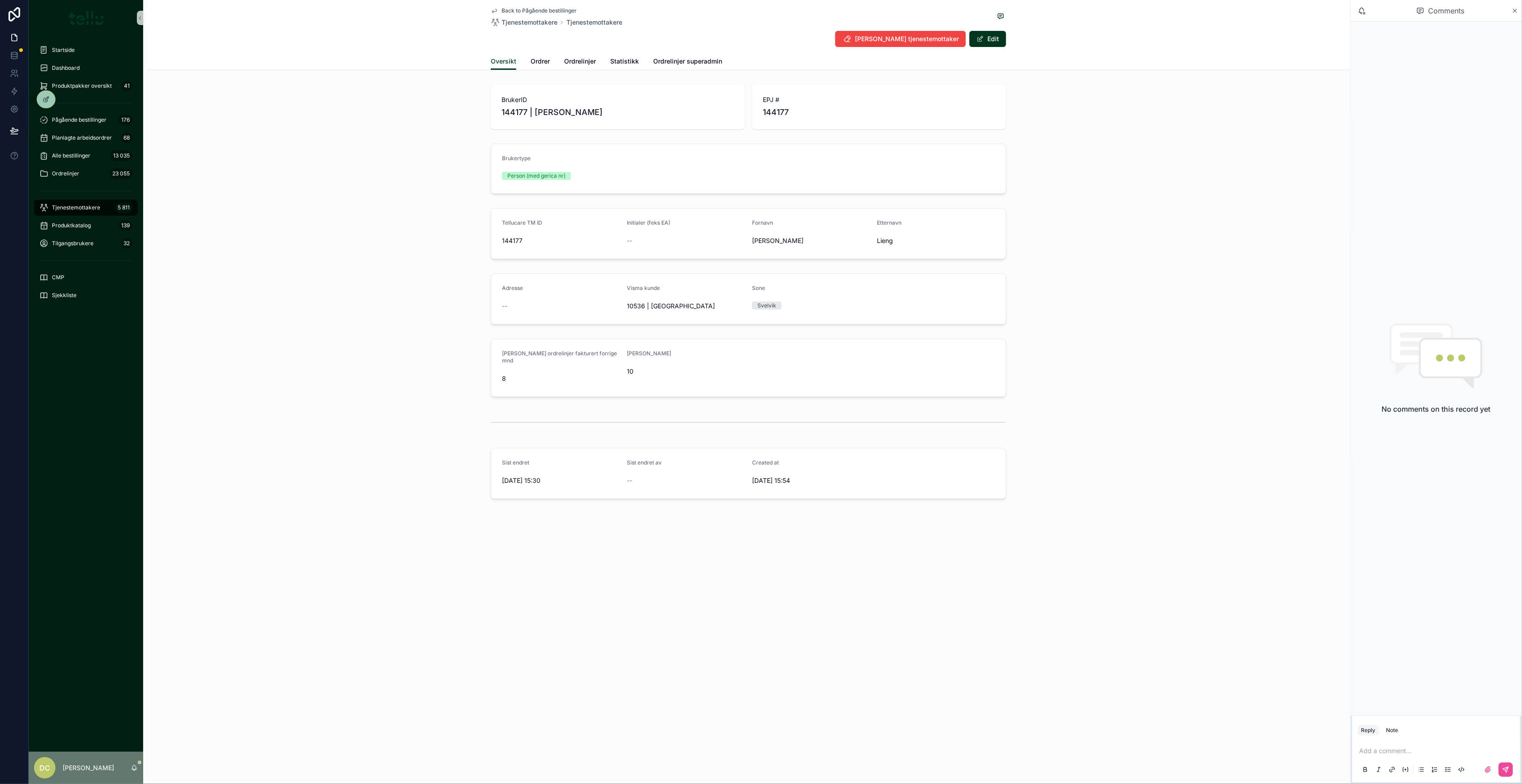
click at [1414, 750] on p "scrollable content" at bounding box center [1438, 750] width 157 height 9
drag, startPoint x: 945, startPoint y: 641, endPoint x: 941, endPoint y: 645, distance: 5.7
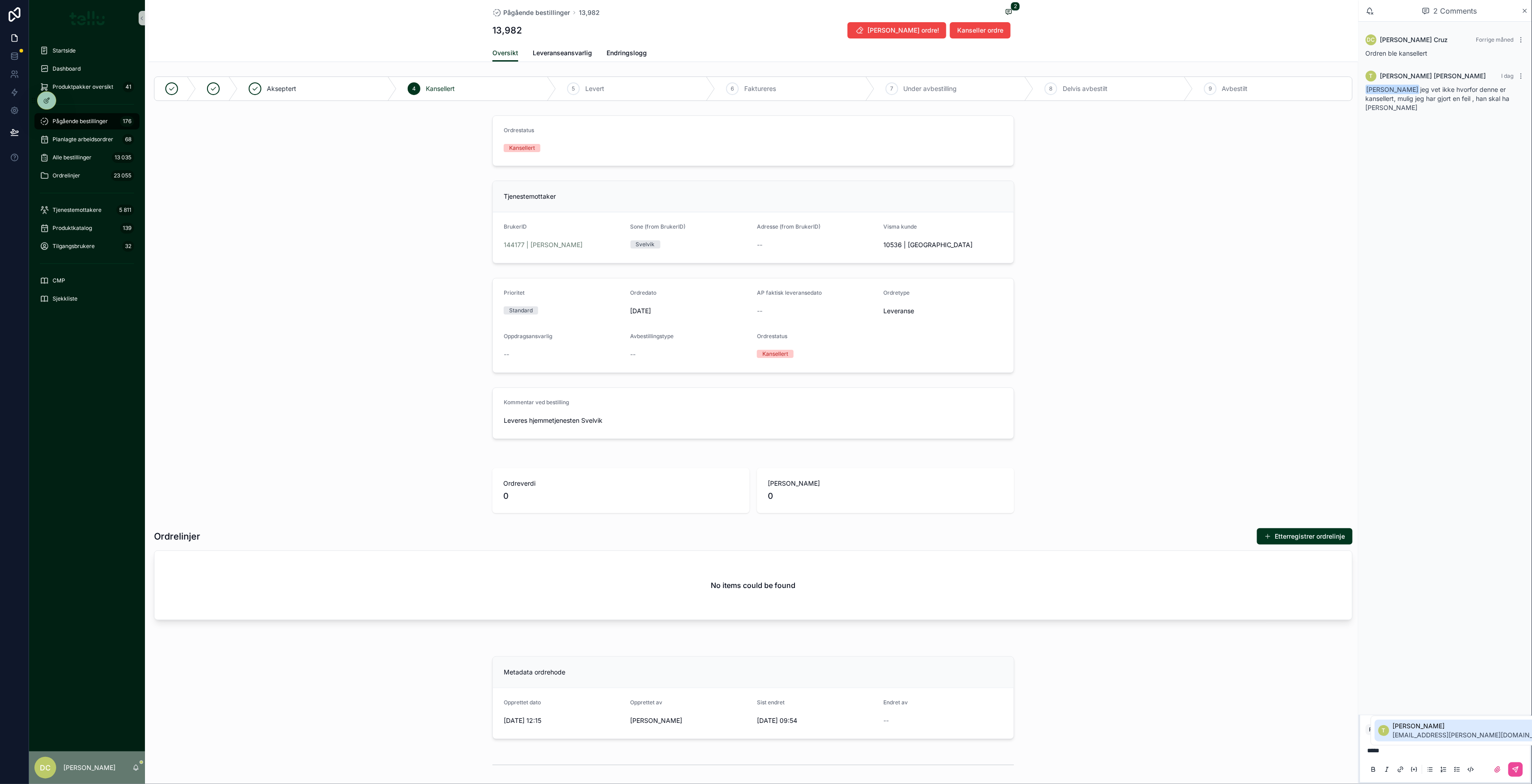
click at [1417, 734] on span "[EMAIL_ADDRESS][PERSON_NAME][DOMAIN_NAME]" at bounding box center [1473, 735] width 162 height 9
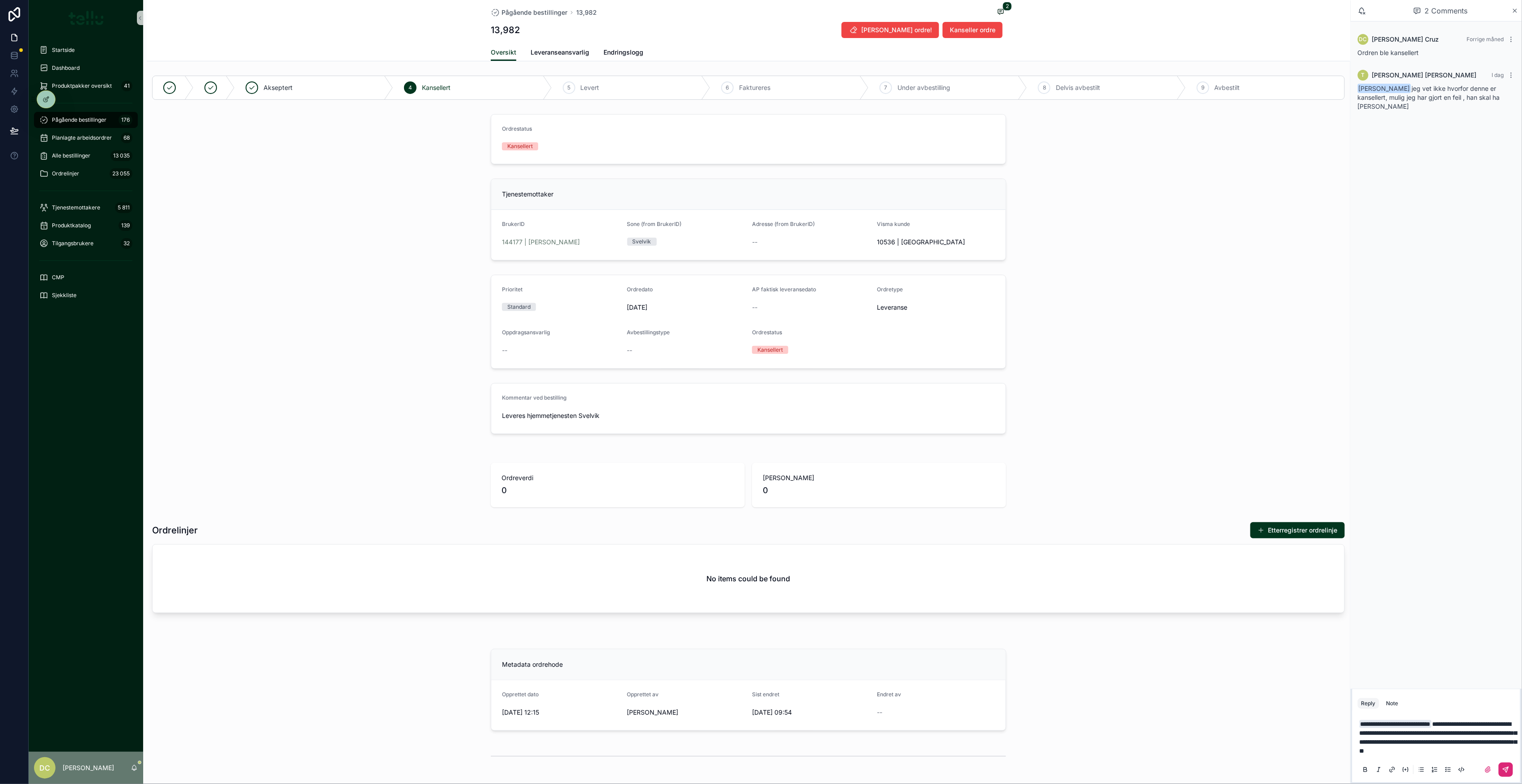
click at [1505, 776] on button "scrollable content" at bounding box center [1506, 769] width 14 height 14
click at [84, 119] on span "Pågående bestillinger" at bounding box center [79, 120] width 54 height 7
